Goal: Task Accomplishment & Management: Use online tool/utility

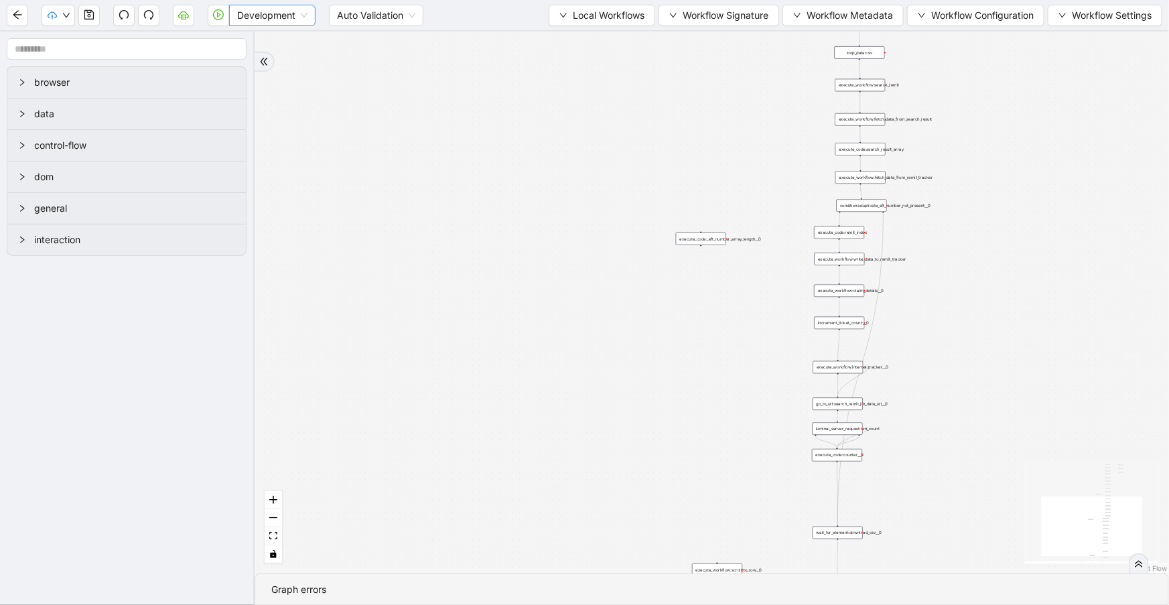
click at [269, 21] on span "Development" at bounding box center [272, 15] width 70 height 20
click at [264, 60] on div "Production" at bounding box center [272, 63] width 65 height 15
click at [183, 14] on icon "cloud-server" at bounding box center [183, 16] width 5 height 5
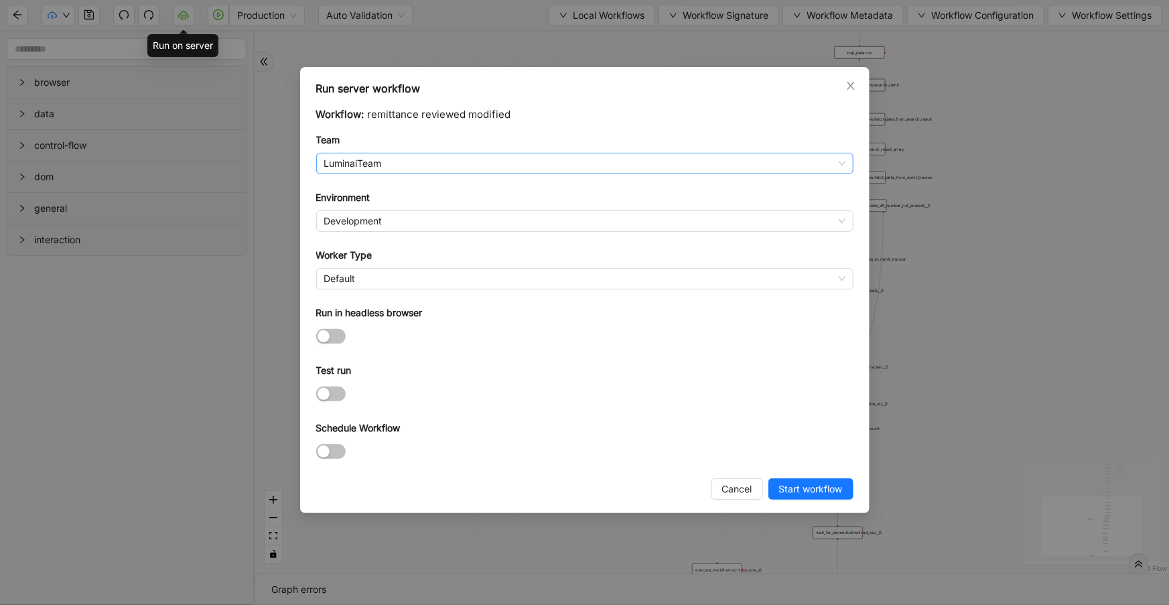
click at [408, 159] on span "LuminaiTeam" at bounding box center [584, 163] width 521 height 20
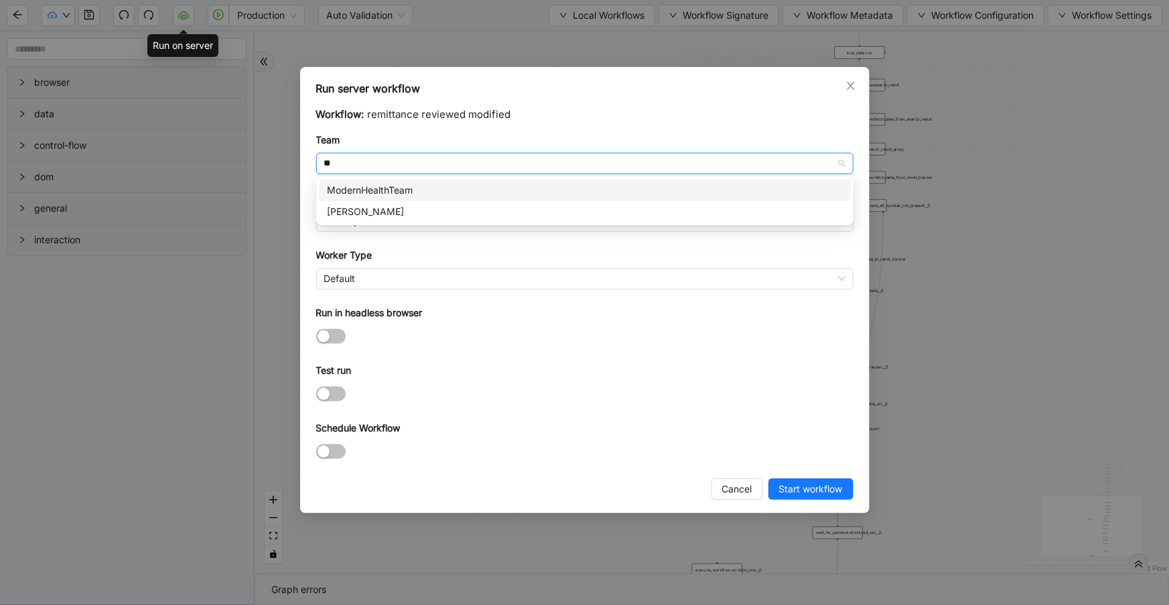
type input "***"
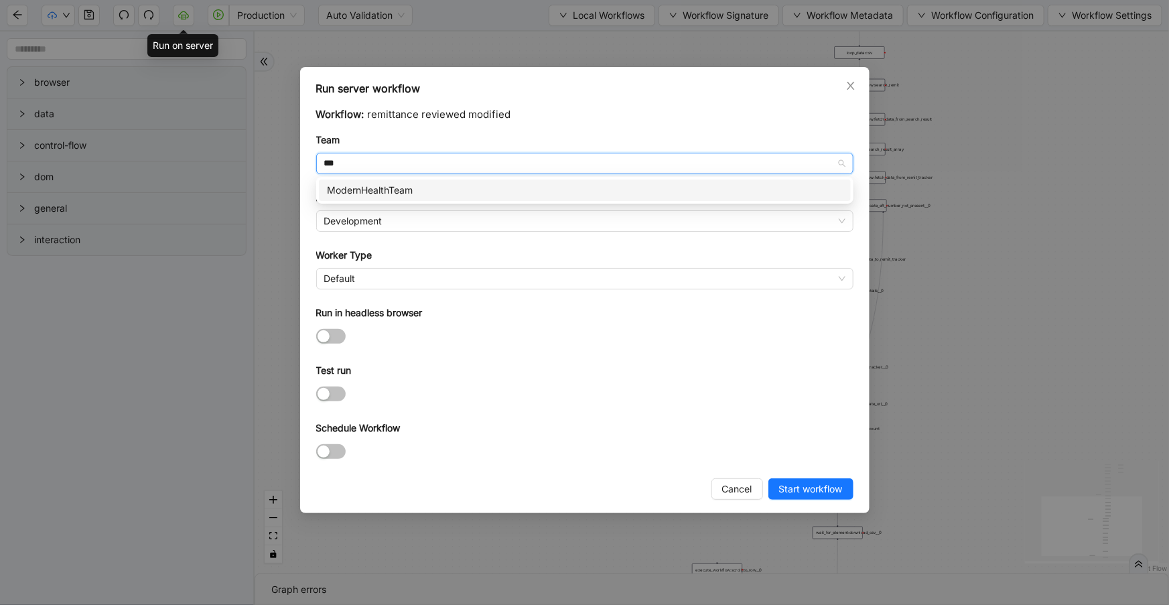
click at [415, 189] on div "ModernHealthTeam" at bounding box center [585, 190] width 516 height 15
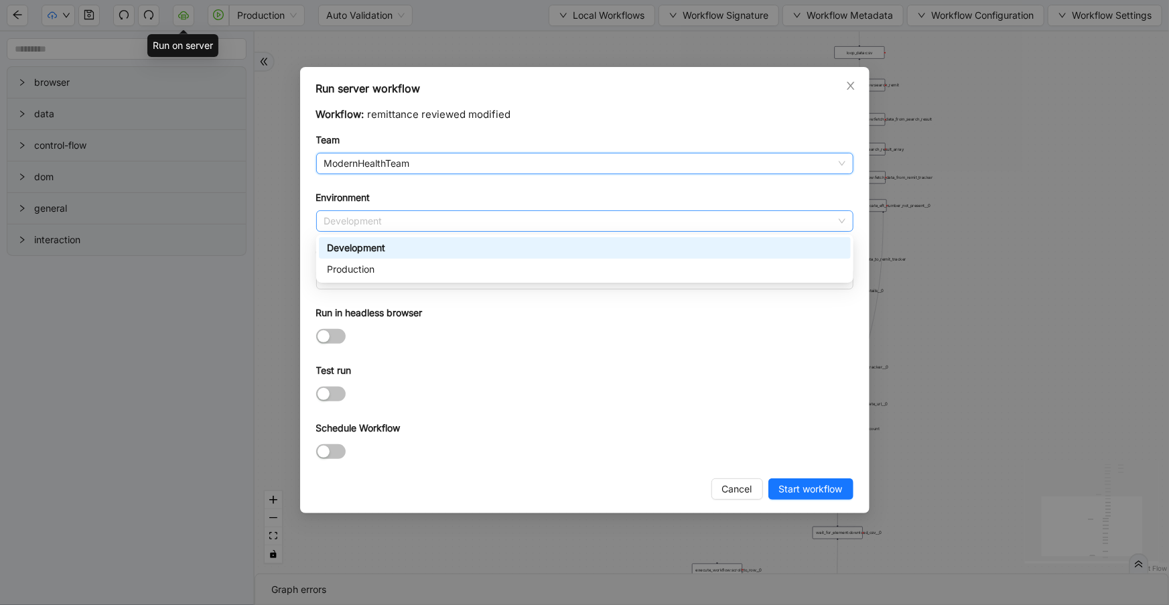
click at [406, 221] on span "Development" at bounding box center [584, 221] width 521 height 20
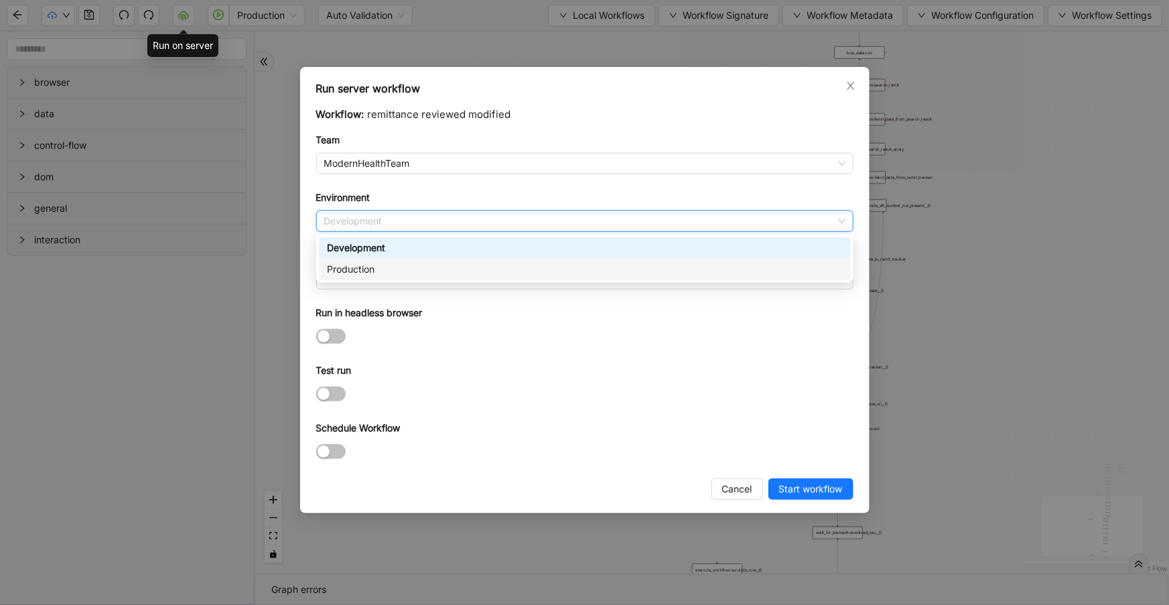
click at [395, 268] on div "Production" at bounding box center [585, 269] width 516 height 15
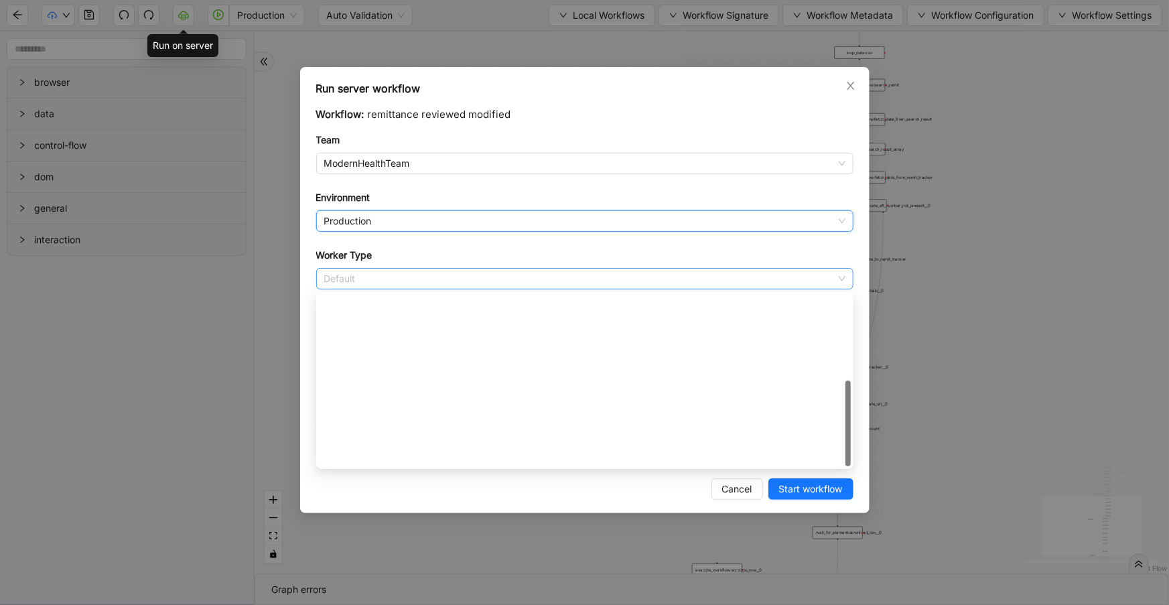
click at [388, 287] on span "Default" at bounding box center [584, 279] width 521 height 20
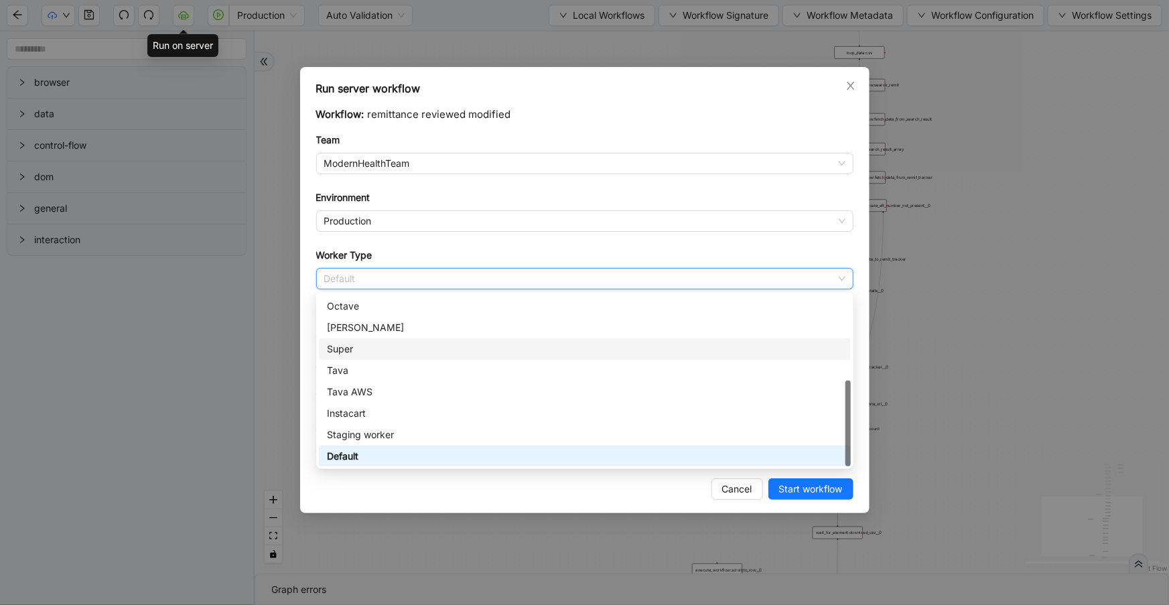
click at [384, 351] on div "Super" at bounding box center [585, 349] width 516 height 15
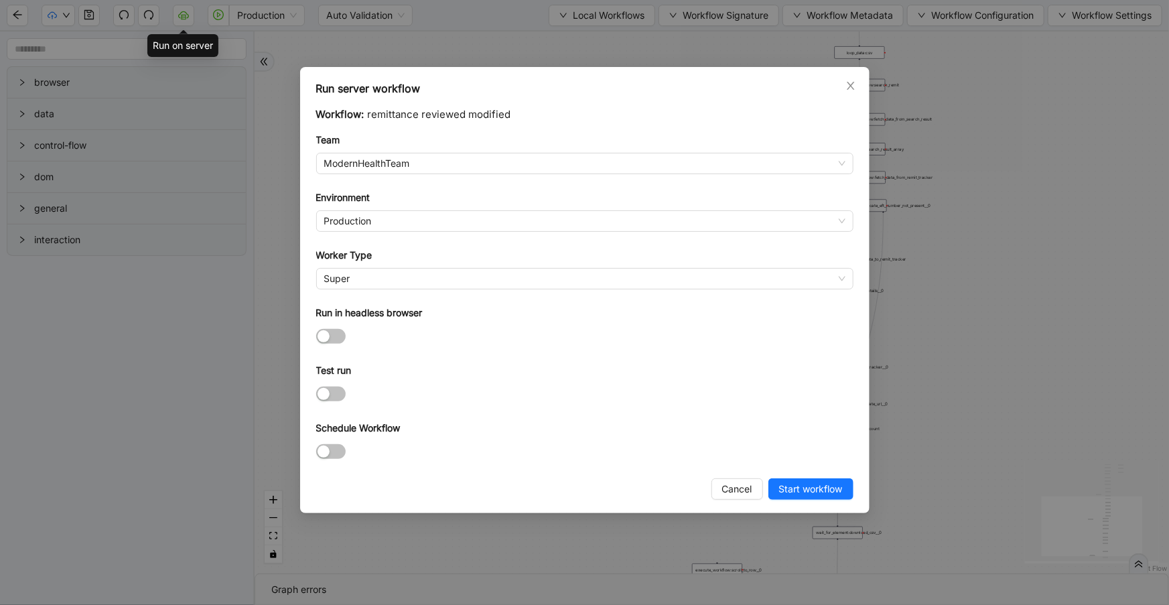
click at [502, 426] on div "Schedule Workflow" at bounding box center [584, 431] width 537 height 20
click at [792, 487] on span "Start workflow" at bounding box center [811, 489] width 64 height 15
